Goal: Information Seeking & Learning: Check status

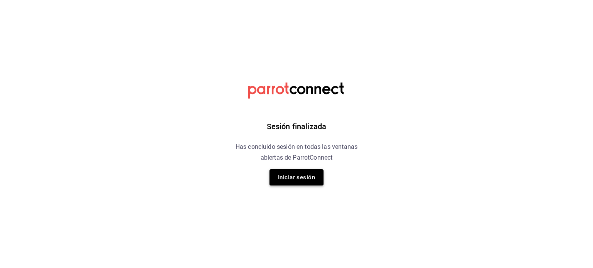
click at [307, 183] on button "Iniciar sesión" at bounding box center [297, 178] width 54 height 16
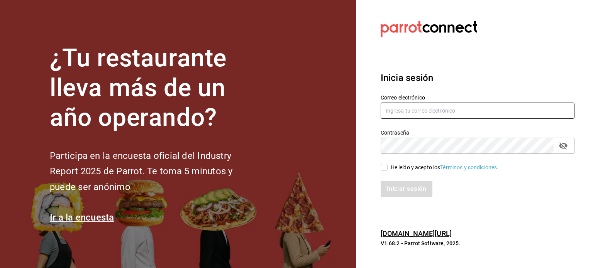
type input "selenevillastrigo@grupobellavista.com.mx"
click at [411, 113] on input "selenevillastrigo@grupobellavista.com.mx" at bounding box center [478, 111] width 194 height 16
click at [388, 171] on span "He leído y acepto los Términos y condiciones." at bounding box center [443, 168] width 111 height 8
click at [388, 171] on input "He leído y acepto los Términos y condiciones." at bounding box center [384, 167] width 7 height 7
checkbox input "true"
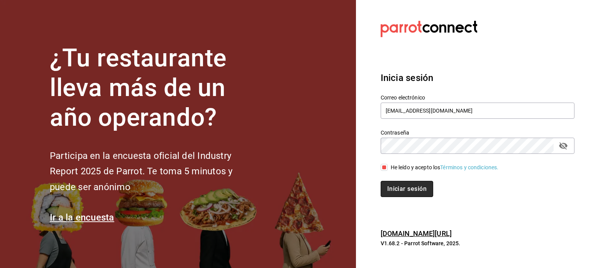
click at [395, 189] on button "Iniciar sesión" at bounding box center [407, 189] width 53 height 16
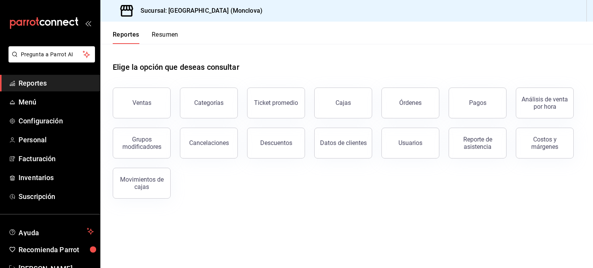
click at [49, 82] on span "Reportes" at bounding box center [56, 83] width 75 height 10
click at [39, 85] on span "Reportes" at bounding box center [56, 83] width 75 height 10
click at [487, 153] on button "Reporte de asistencia" at bounding box center [478, 143] width 58 height 31
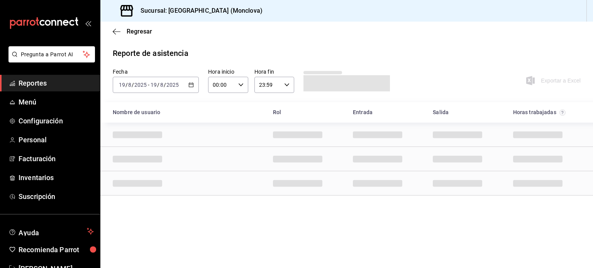
click at [37, 87] on span "Reportes" at bounding box center [56, 83] width 75 height 10
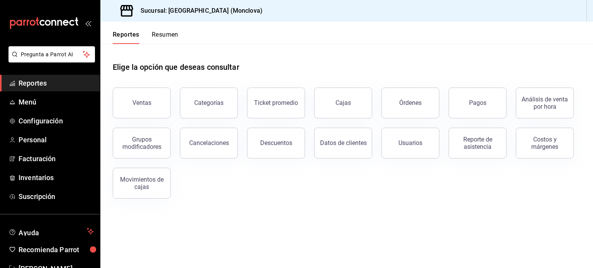
click at [41, 82] on span "Reportes" at bounding box center [56, 83] width 75 height 10
click at [323, 102] on button "Cajas" at bounding box center [343, 103] width 58 height 31
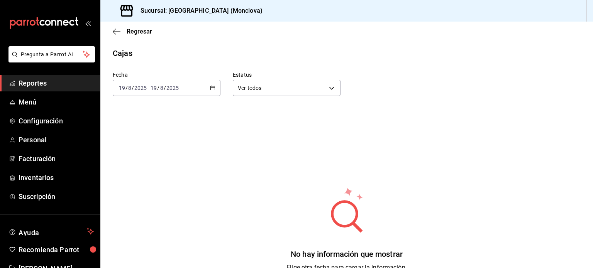
click at [214, 91] on div "2025-08-19 19 / 8 / 2025 - 2025-08-19 19 / 8 / 2025" at bounding box center [167, 88] width 108 height 16
click at [160, 199] on span "Rango de fechas" at bounding box center [149, 198] width 60 height 8
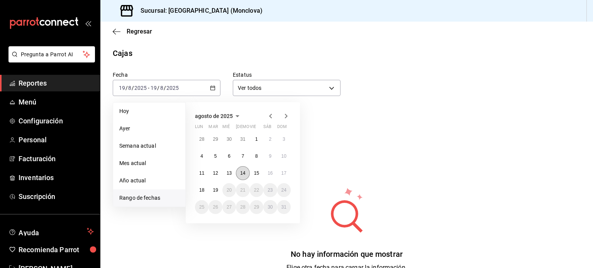
click at [247, 171] on button "14" at bounding box center [243, 173] width 14 height 14
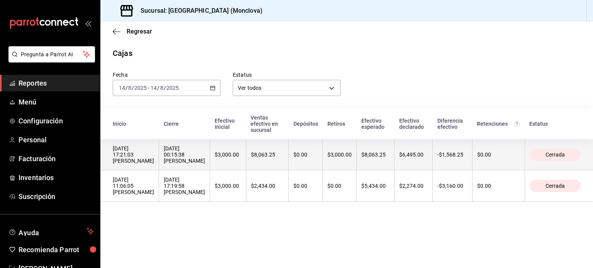
click at [159, 170] on th "14/08/2025 17:21:03 ESTRELLA VARGAS GUERRERO" at bounding box center [129, 154] width 59 height 31
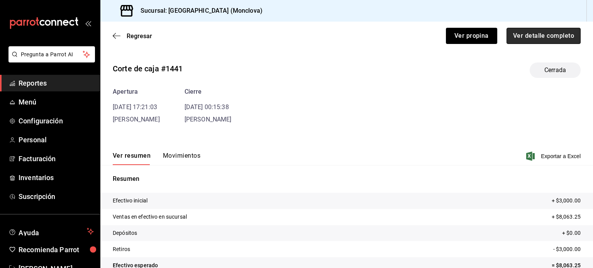
click at [526, 33] on button "Ver detalle completo" at bounding box center [544, 36] width 74 height 16
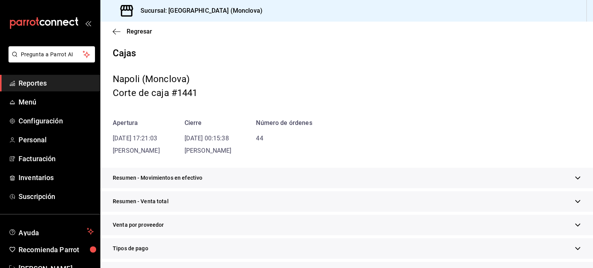
click at [577, 183] on div "Resumen - Movimientos en efectivo" at bounding box center [346, 178] width 493 height 20
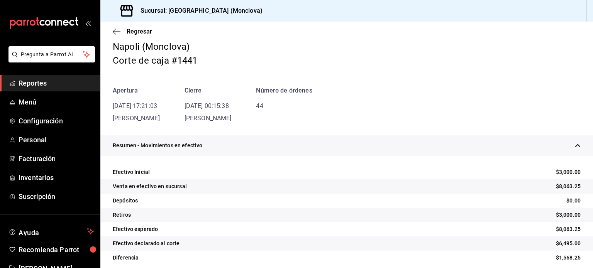
scroll to position [77, 0]
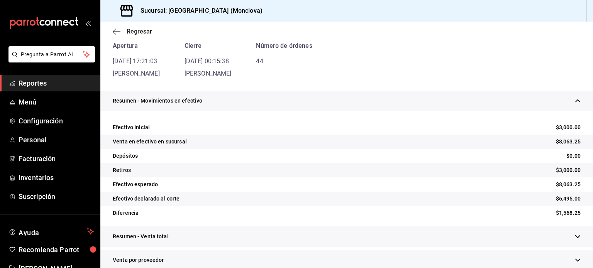
click at [131, 34] on span "Regresar" at bounding box center [139, 31] width 25 height 7
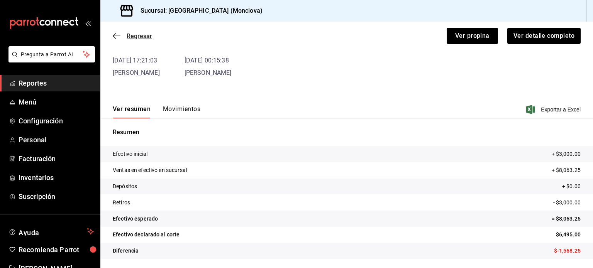
scroll to position [47, 0]
click at [129, 35] on span "Regresar" at bounding box center [139, 35] width 25 height 7
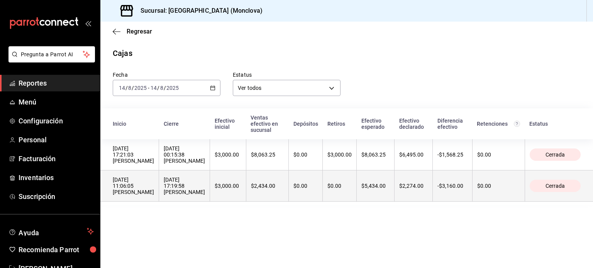
click at [141, 195] on div "14/08/2025 11:06:05 ESTRELLA VARGAS GUERRERO" at bounding box center [133, 186] width 41 height 19
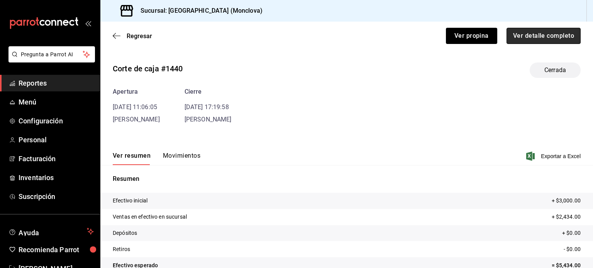
click at [542, 41] on button "Ver detalle completo" at bounding box center [544, 36] width 74 height 16
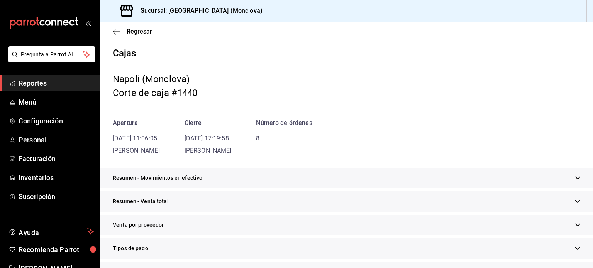
click at [575, 201] on icon "button" at bounding box center [578, 202] width 6 height 6
click at [575, 180] on div "Resumen - Movimientos en efectivo" at bounding box center [346, 178] width 493 height 20
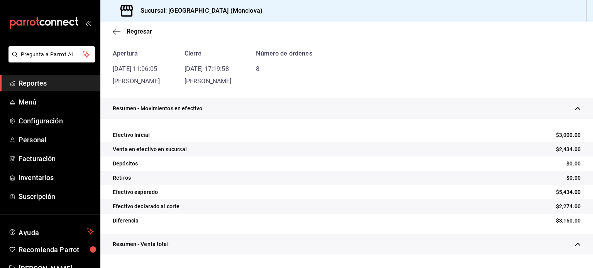
scroll to position [77, 0]
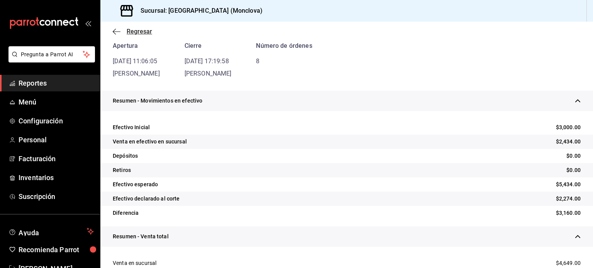
click at [132, 34] on span "Regresar" at bounding box center [139, 31] width 25 height 7
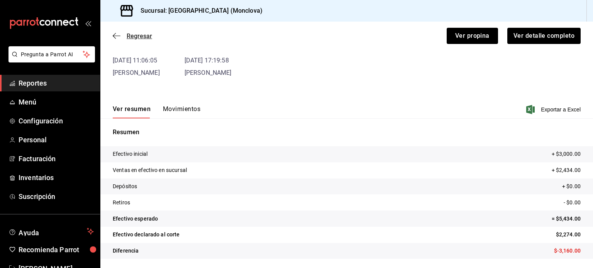
scroll to position [47, 0]
click at [145, 39] on span "Regresar" at bounding box center [139, 35] width 25 height 7
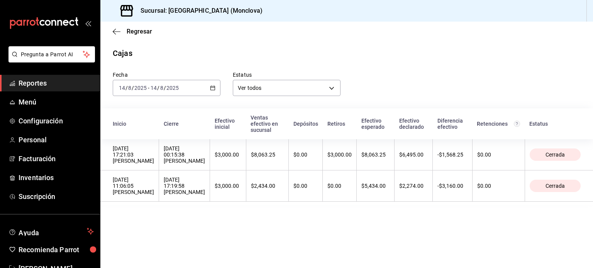
click at [213, 90] on \(Stroke\) "button" at bounding box center [212, 88] width 5 height 4
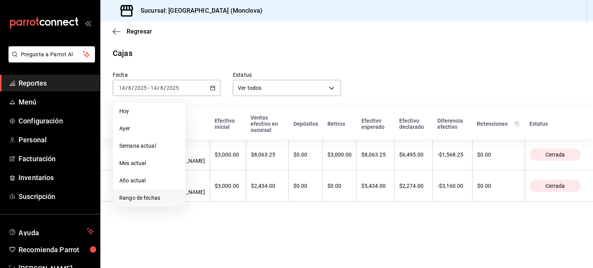
click at [150, 195] on span "Rango de fechas" at bounding box center [149, 198] width 60 height 8
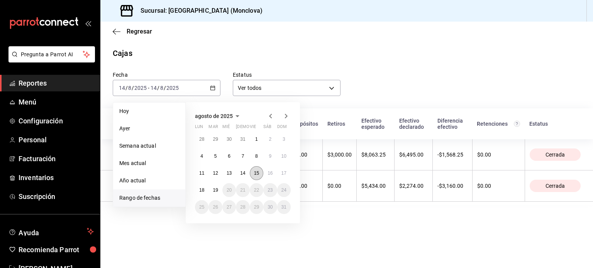
click at [258, 171] on abbr "15" at bounding box center [256, 173] width 5 height 5
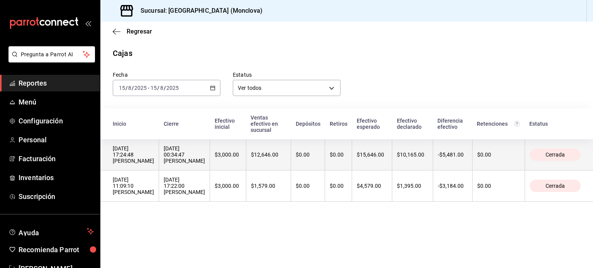
click at [205, 163] on div "16/08/2025 00:34:47 ESTRELLA VARGAS GUERRERO" at bounding box center [184, 155] width 41 height 19
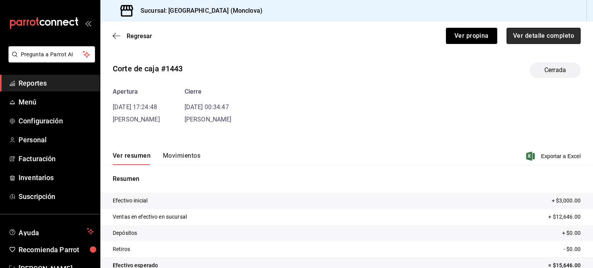
click at [531, 37] on button "Ver detalle completo" at bounding box center [544, 36] width 74 height 16
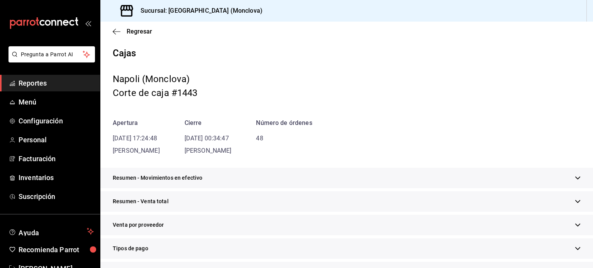
scroll to position [39, 0]
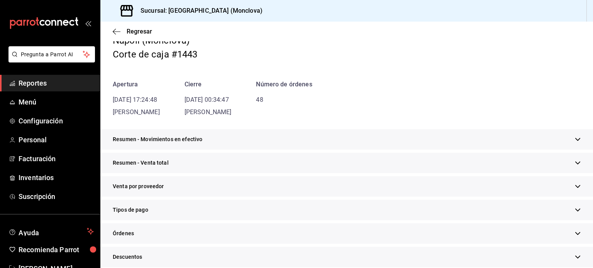
click at [575, 141] on icon "button" at bounding box center [578, 140] width 6 height 6
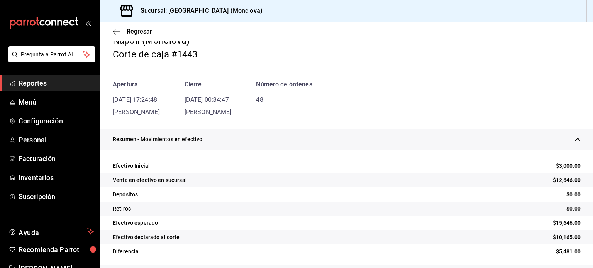
click at [143, 27] on div "Regresar" at bounding box center [346, 32] width 493 height 20
click at [142, 31] on span "Regresar" at bounding box center [139, 31] width 25 height 7
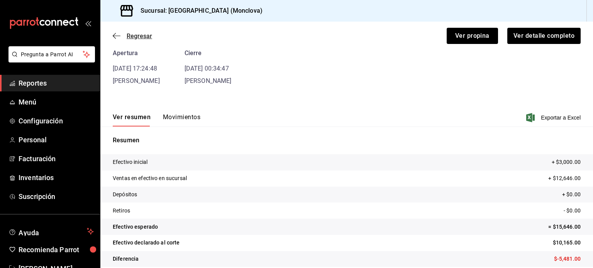
click at [141, 35] on span "Regresar" at bounding box center [139, 35] width 25 height 7
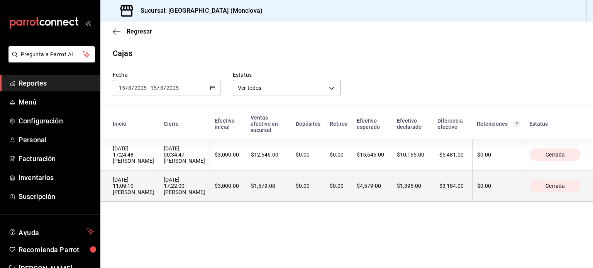
click at [154, 191] on div "15/08/2025 11:09:10 JULIANA CHAVANA CORONADO" at bounding box center [133, 186] width 41 height 19
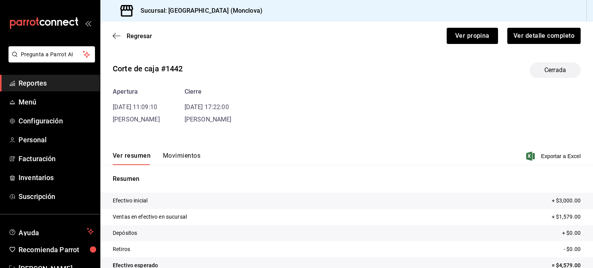
click at [551, 44] on div "Regresar Ver propina Ver detalle completo" at bounding box center [346, 36] width 493 height 29
click at [548, 38] on button "Ver detalle completo" at bounding box center [544, 36] width 74 height 16
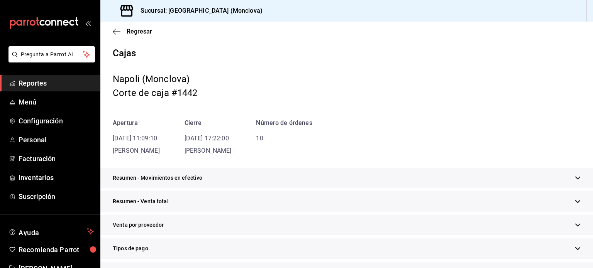
click at [555, 170] on div "Resumen - Movimientos en efectivo" at bounding box center [346, 178] width 493 height 20
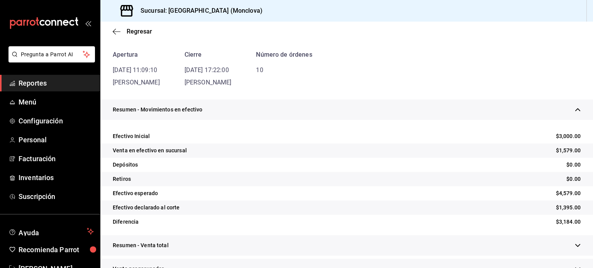
scroll to position [77, 0]
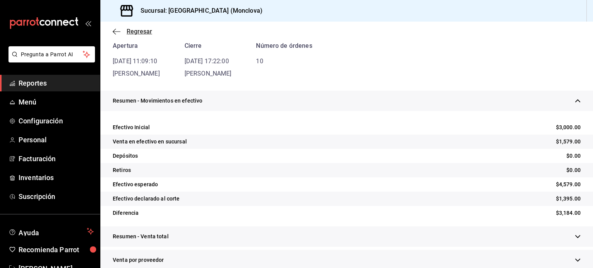
click at [134, 31] on span "Regresar" at bounding box center [139, 31] width 25 height 7
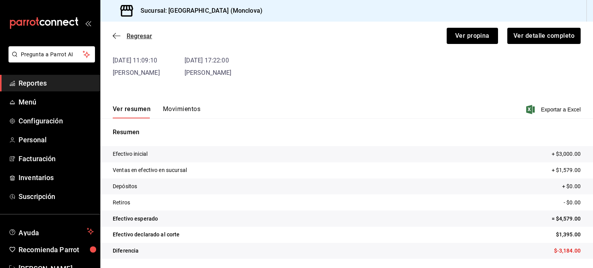
scroll to position [47, 0]
click at [143, 38] on span "Regresar" at bounding box center [139, 35] width 25 height 7
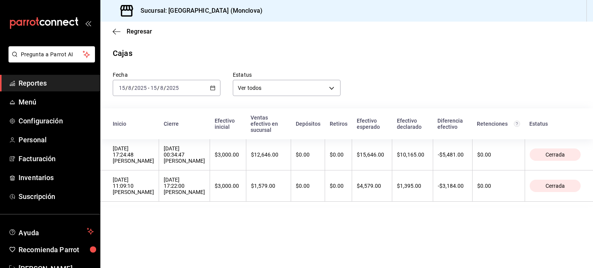
click at [214, 88] on icon "button" at bounding box center [212, 87] width 5 height 5
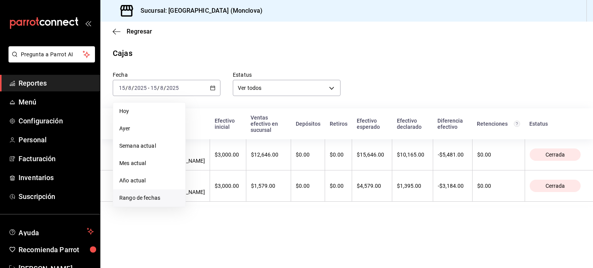
click at [145, 200] on span "Rango de fechas" at bounding box center [149, 198] width 60 height 8
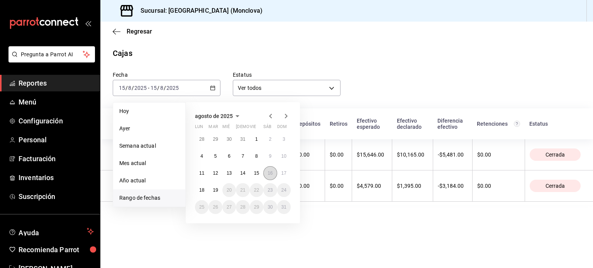
click at [273, 177] on button "16" at bounding box center [270, 173] width 14 height 14
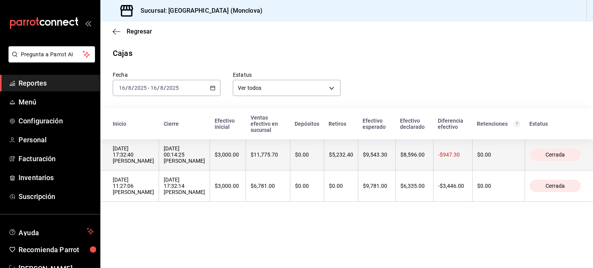
click at [154, 162] on div "16/08/2025 17:32:40 Fatima Ramos" at bounding box center [133, 155] width 41 height 19
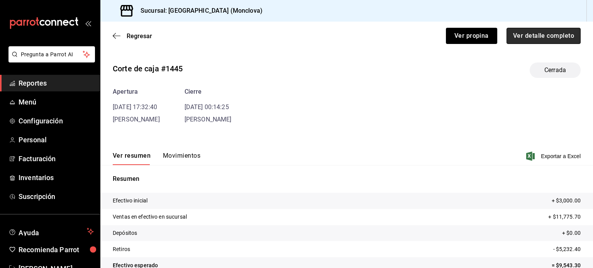
click at [547, 35] on button "Ver detalle completo" at bounding box center [544, 36] width 74 height 16
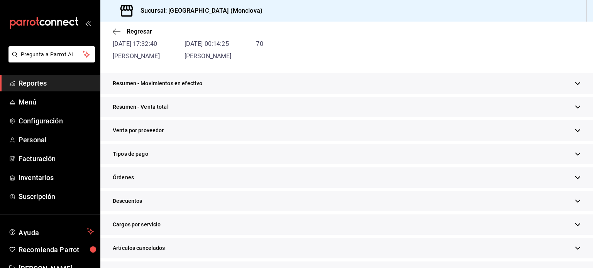
scroll to position [116, 0]
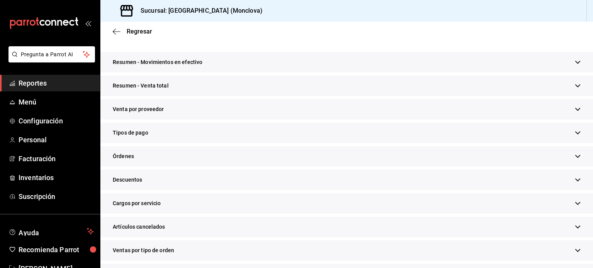
click at [541, 68] on div "Resumen - Movimientos en efectivo" at bounding box center [346, 62] width 493 height 20
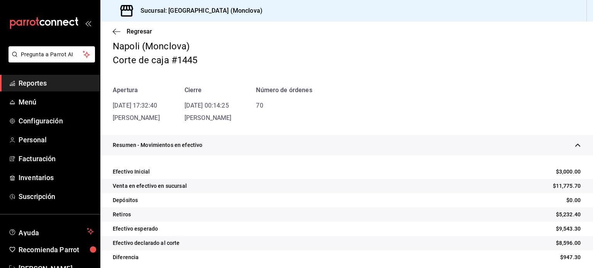
scroll to position [0, 0]
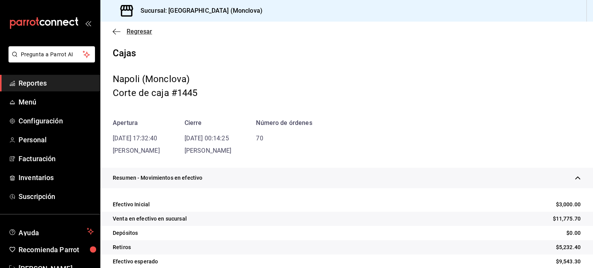
click at [135, 35] on span "Regresar" at bounding box center [139, 31] width 25 height 7
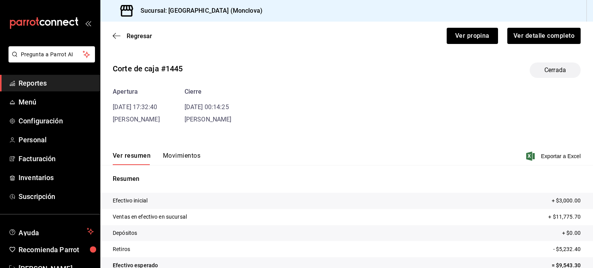
click at [136, 34] on span "Regresar" at bounding box center [139, 35] width 25 height 7
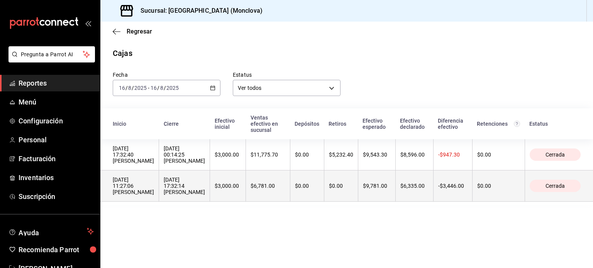
click at [154, 195] on div "16/08/2025 11:27:06 ESTRELLA VARGAS GUERRERO" at bounding box center [133, 186] width 41 height 19
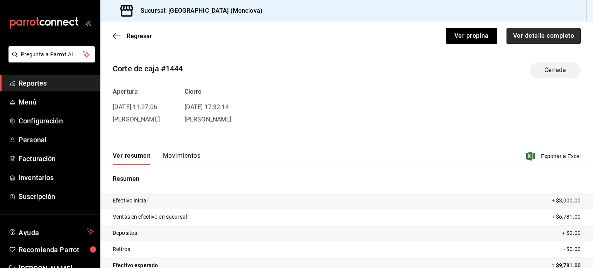
click at [533, 37] on button "Ver detalle completo" at bounding box center [544, 36] width 74 height 16
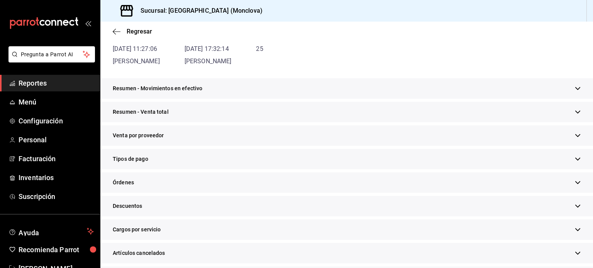
scroll to position [116, 0]
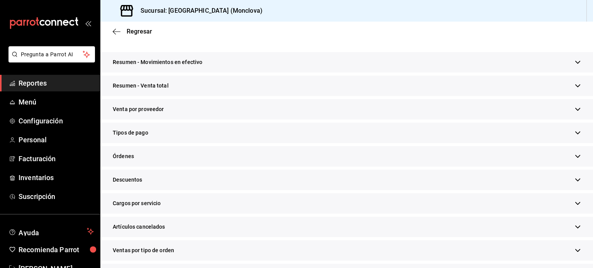
click at [566, 69] on div "Resumen - Movimientos en efectivo" at bounding box center [346, 62] width 493 height 20
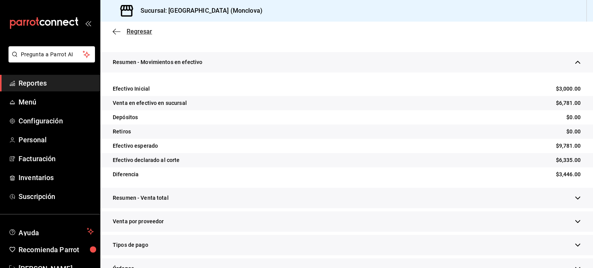
click at [140, 29] on span "Regresar" at bounding box center [139, 31] width 25 height 7
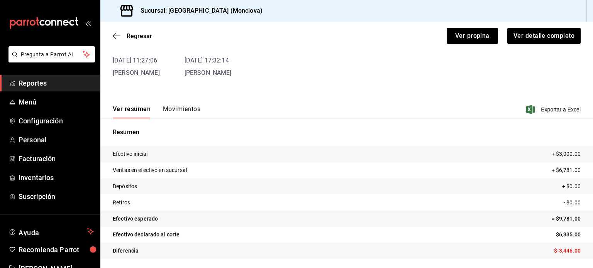
scroll to position [47, 0]
click at [143, 39] on span "Regresar" at bounding box center [139, 35] width 25 height 7
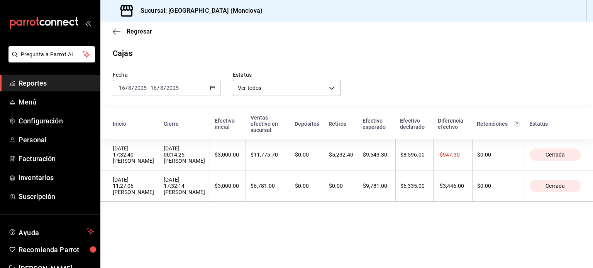
click at [214, 90] on icon "button" at bounding box center [212, 87] width 5 height 5
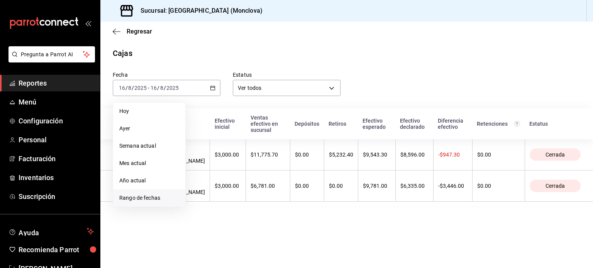
click at [153, 200] on span "Rango de fechas" at bounding box center [149, 198] width 60 height 8
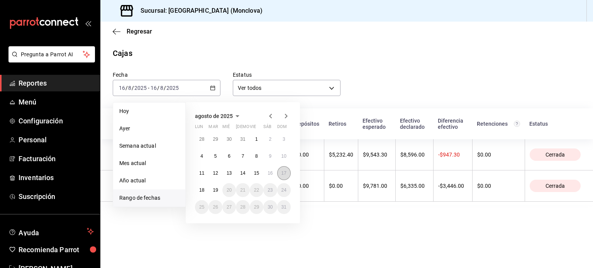
click at [284, 174] on abbr "17" at bounding box center [284, 173] width 5 height 5
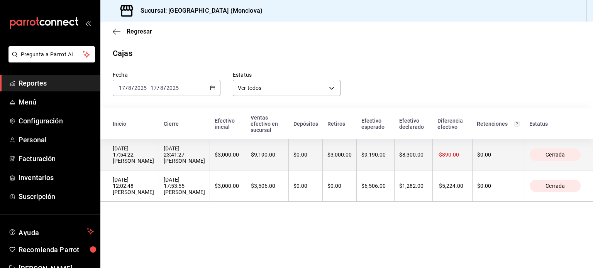
click at [154, 164] on div "17/08/2025 17:54:22 ESTRELLA VARGAS GUERRERO" at bounding box center [133, 155] width 41 height 19
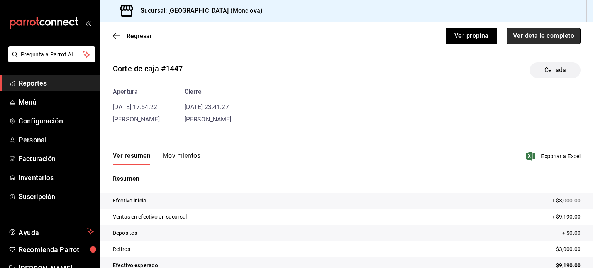
click at [528, 36] on button "Ver detalle completo" at bounding box center [544, 36] width 74 height 16
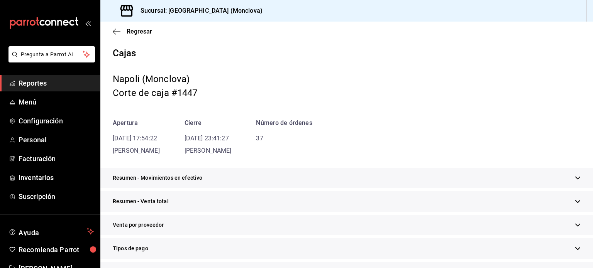
click at [575, 180] on icon "button" at bounding box center [578, 178] width 6 height 6
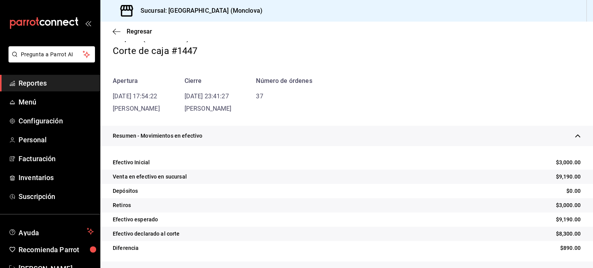
scroll to position [77, 0]
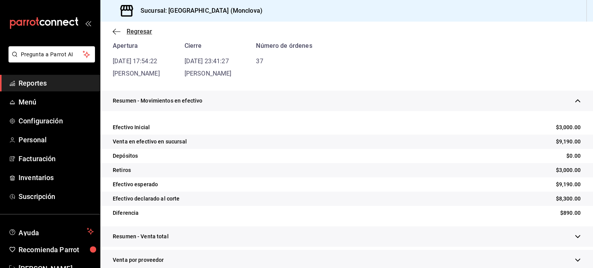
click at [132, 31] on span "Regresar" at bounding box center [139, 31] width 25 height 7
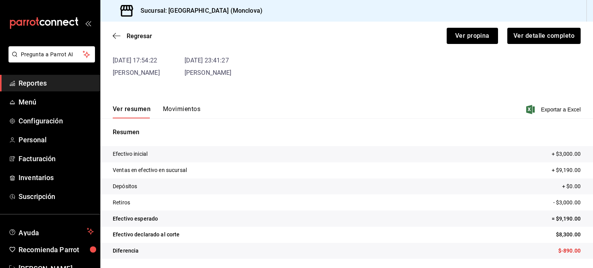
scroll to position [47, 0]
click at [133, 35] on span "Regresar" at bounding box center [139, 35] width 25 height 7
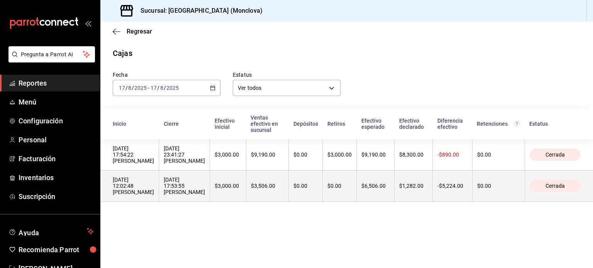
click at [154, 195] on div "17/08/2025 12:02:48 ESTRELLA VARGAS GUERRERO" at bounding box center [133, 186] width 41 height 19
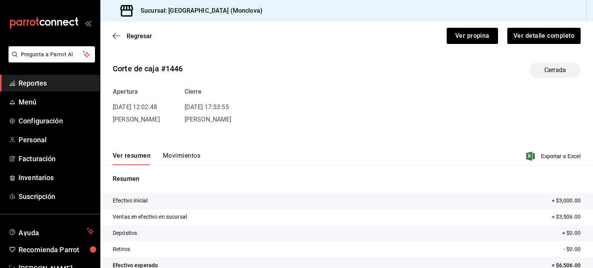
click at [542, 45] on div "Regresar Ver propina Ver detalle completo" at bounding box center [346, 36] width 493 height 29
click at [540, 39] on button "Ver detalle completo" at bounding box center [544, 36] width 74 height 16
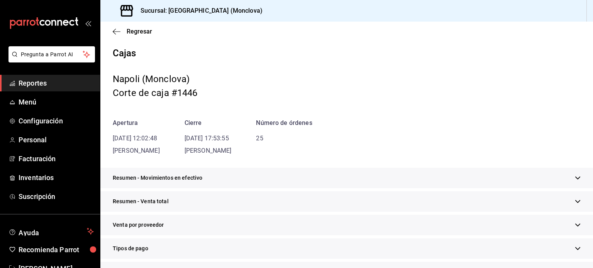
click at [575, 181] on icon "button" at bounding box center [578, 178] width 6 height 6
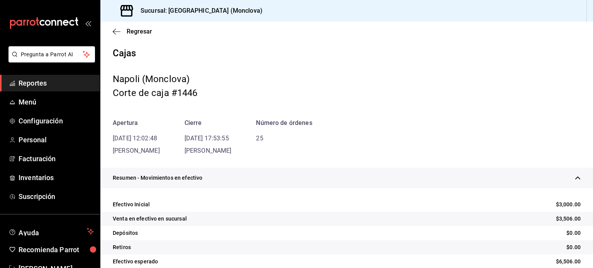
scroll to position [77, 0]
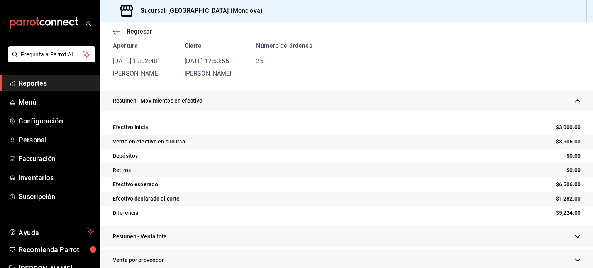
click at [137, 31] on span "Regresar" at bounding box center [139, 31] width 25 height 7
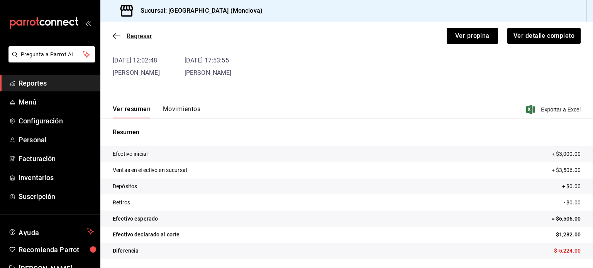
scroll to position [47, 0]
click at [124, 35] on span "Regresar" at bounding box center [132, 35] width 39 height 7
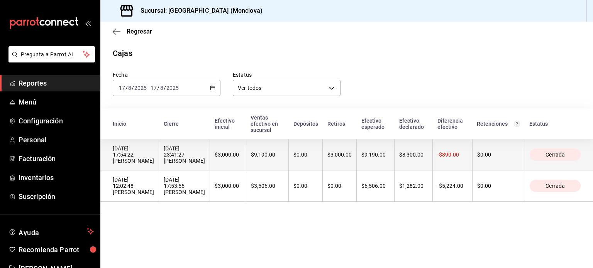
click at [154, 164] on div "17/08/2025 17:54:22 ESTRELLA VARGAS GUERRERO" at bounding box center [133, 155] width 41 height 19
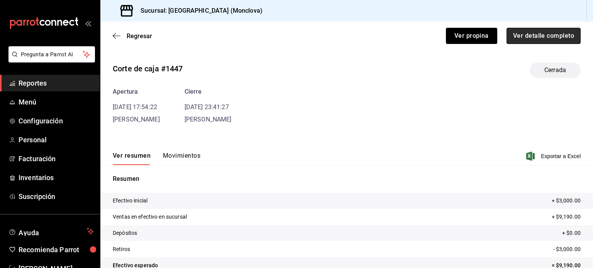
click at [530, 36] on button "Ver detalle completo" at bounding box center [544, 36] width 74 height 16
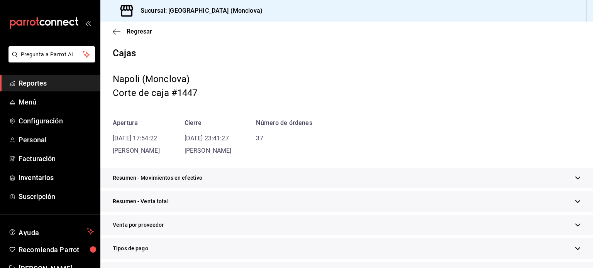
click at [568, 172] on div "Resumen - Movimientos en efectivo" at bounding box center [346, 178] width 493 height 20
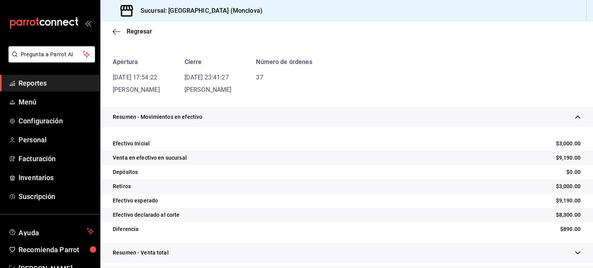
scroll to position [77, 0]
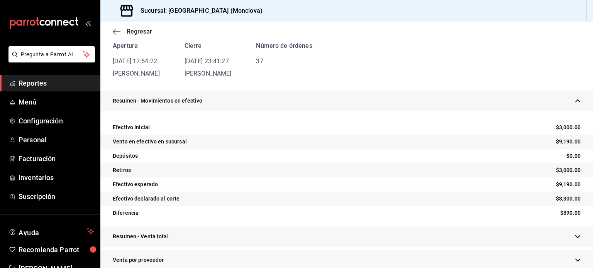
click at [133, 34] on span "Regresar" at bounding box center [139, 31] width 25 height 7
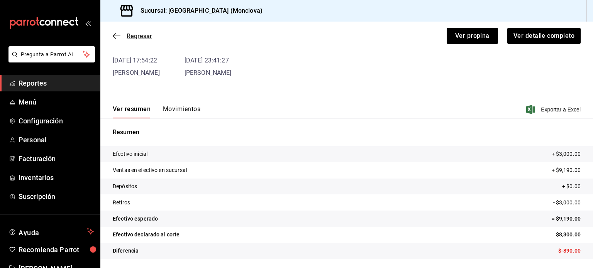
scroll to position [47, 0]
click at [138, 36] on span "Regresar" at bounding box center [139, 35] width 25 height 7
